Goal: Task Accomplishment & Management: Manage account settings

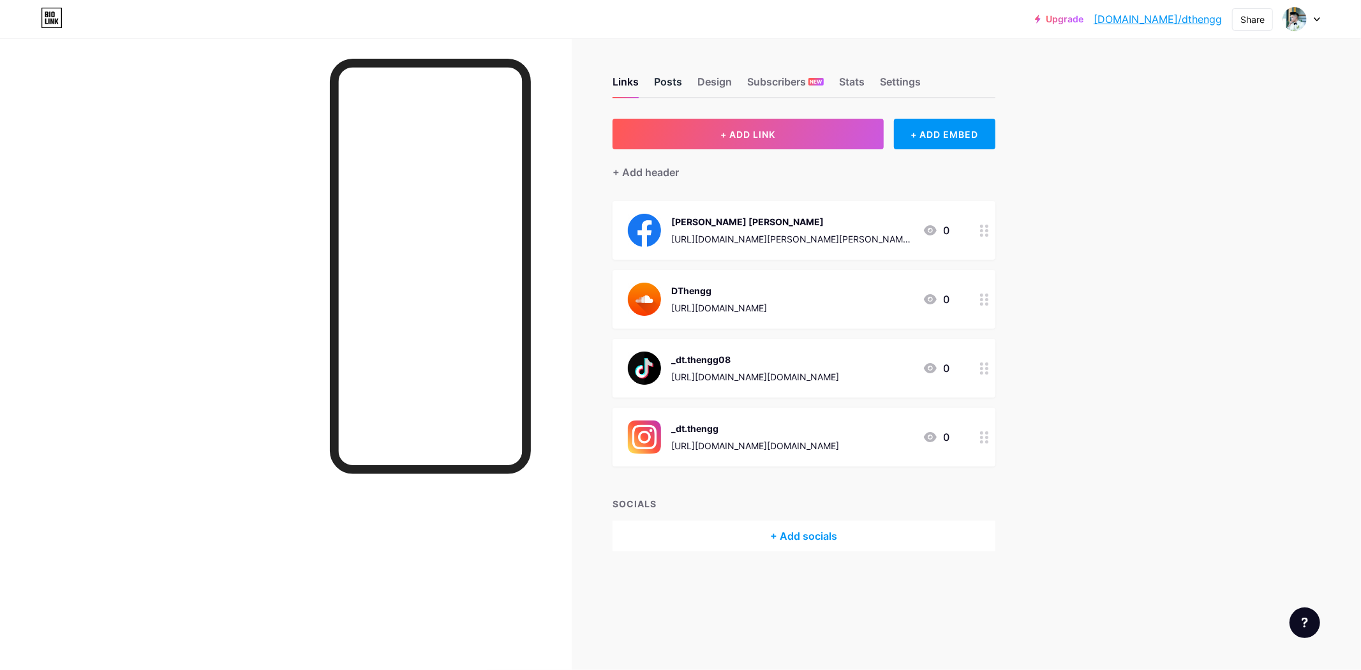
click at [659, 80] on div "Posts" at bounding box center [668, 85] width 28 height 23
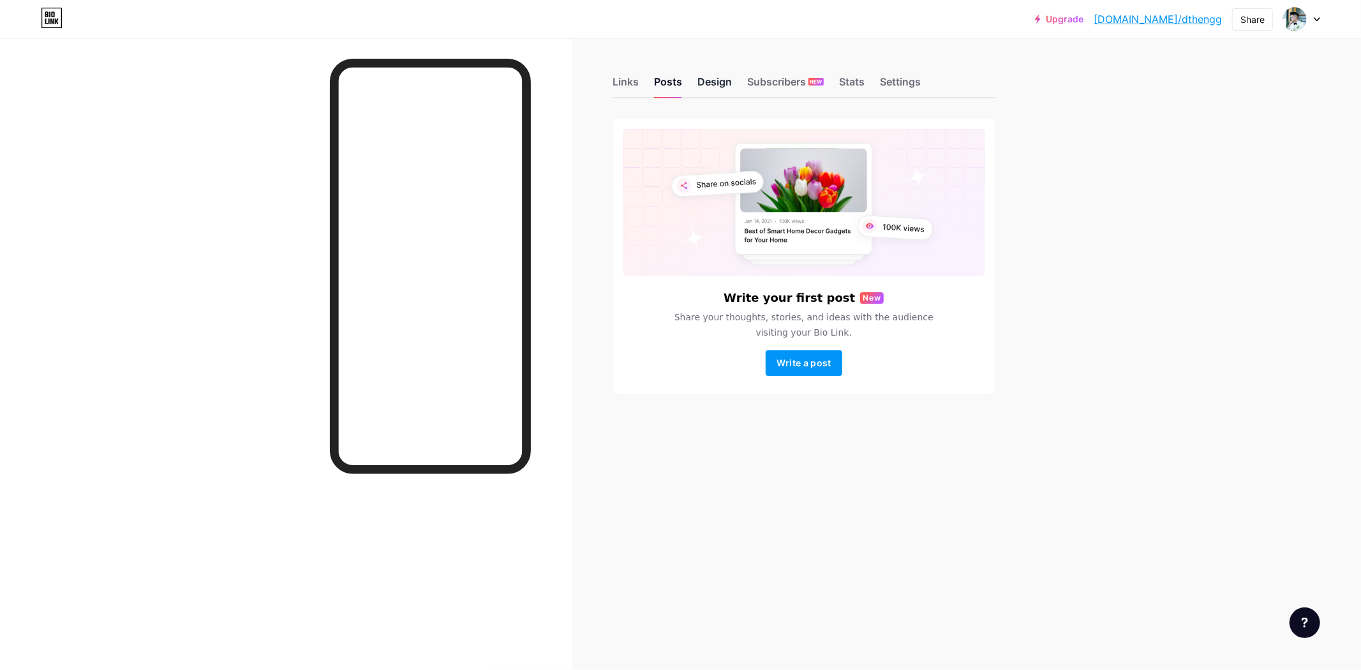
click at [715, 85] on div "Design" at bounding box center [714, 85] width 34 height 23
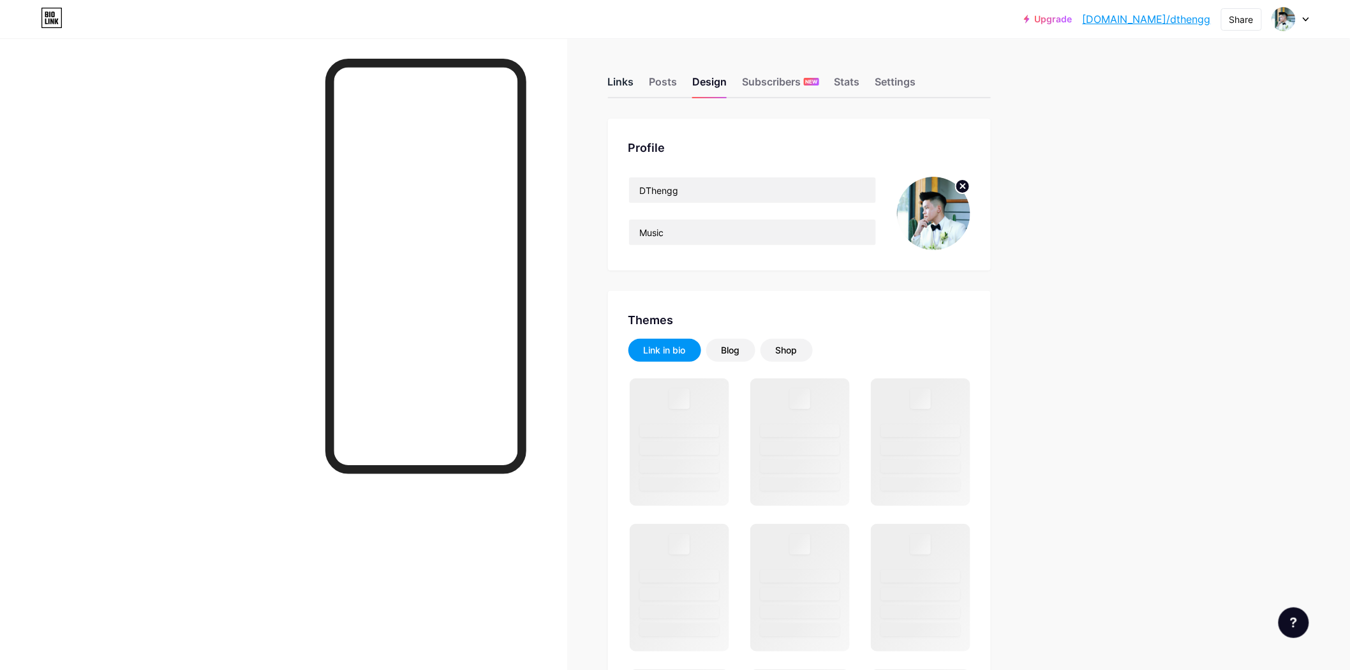
click at [621, 82] on div "Links" at bounding box center [621, 85] width 26 height 23
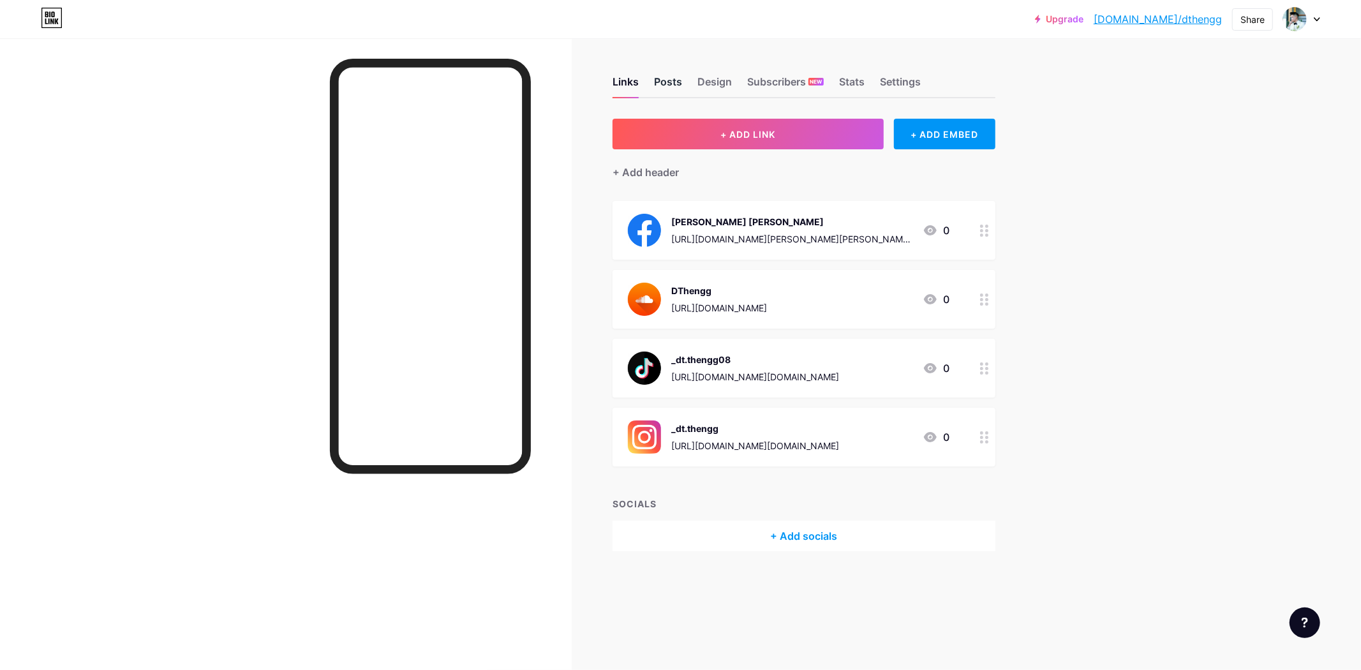
click at [670, 83] on div "Posts" at bounding box center [668, 85] width 28 height 23
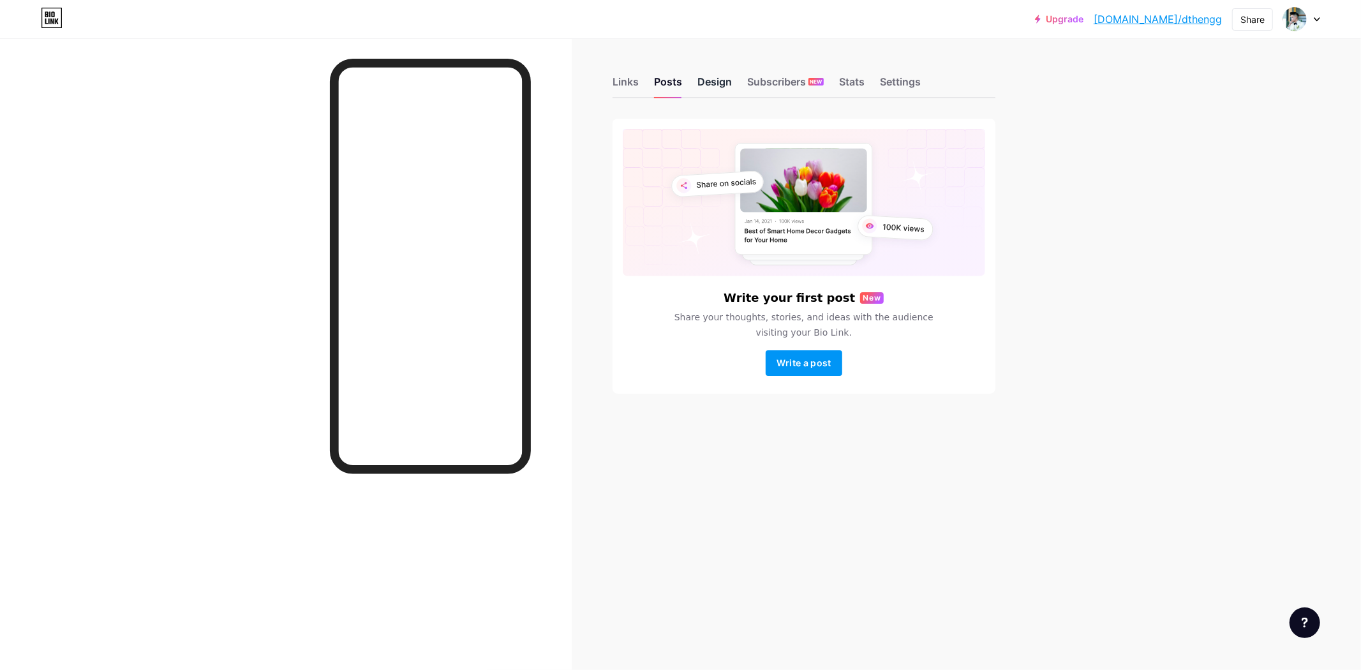
click at [703, 81] on div "Design" at bounding box center [714, 85] width 34 height 23
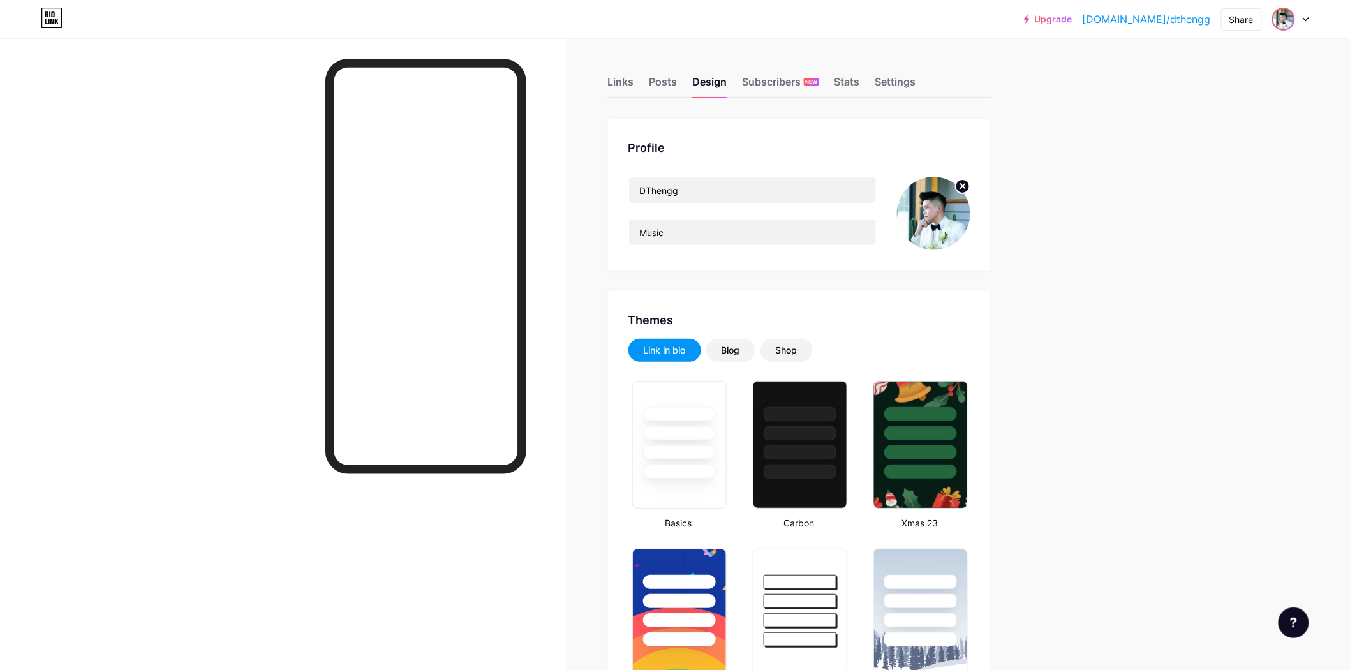
click at [1289, 24] on img at bounding box center [1284, 19] width 20 height 20
click at [1228, 145] on link "Account settings" at bounding box center [1229, 145] width 158 height 34
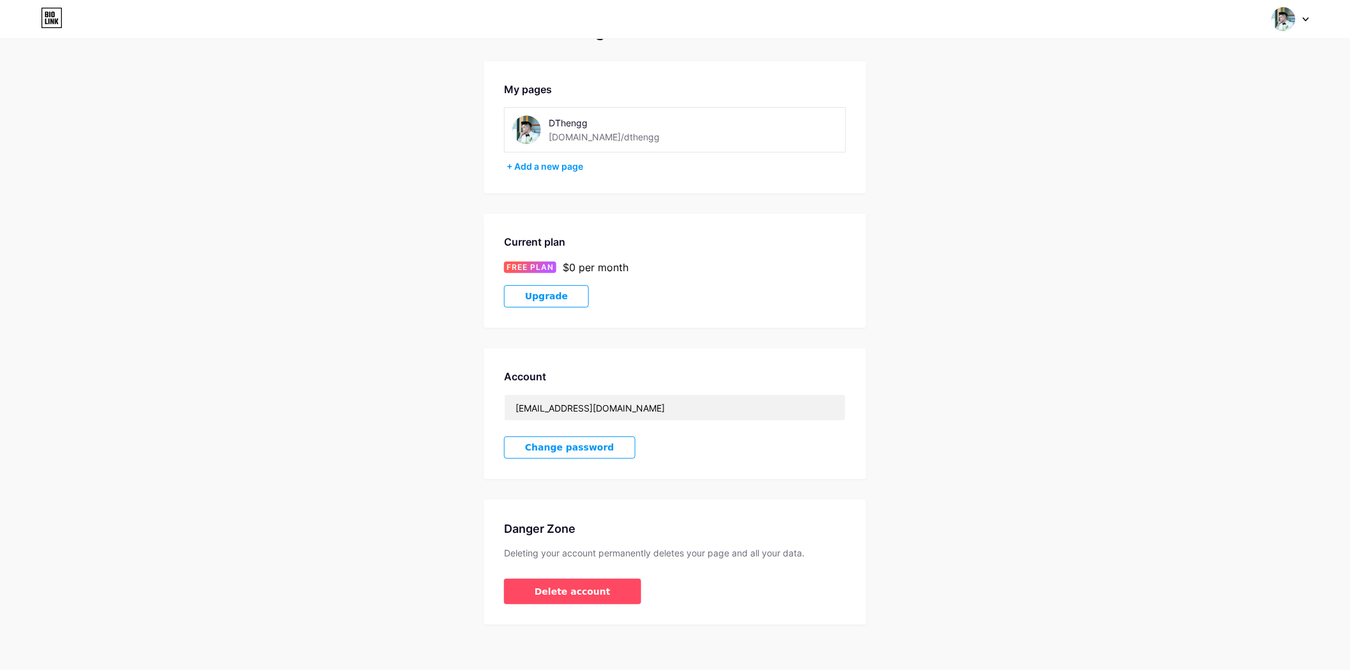
scroll to position [41, 0]
